Goal: Task Accomplishment & Management: Use online tool/utility

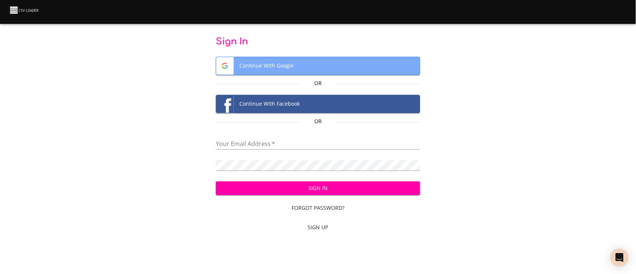
click at [300, 70] on span "Continue With Google" at bounding box center [317, 66] width 203 height 18
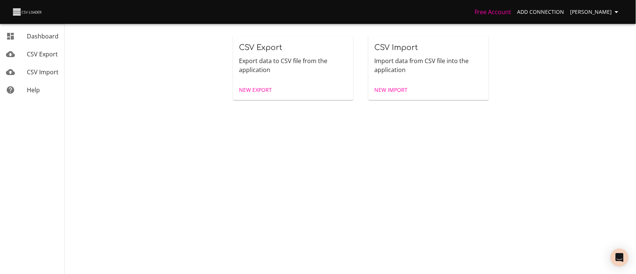
click at [381, 89] on span "New Import" at bounding box center [390, 89] width 33 height 9
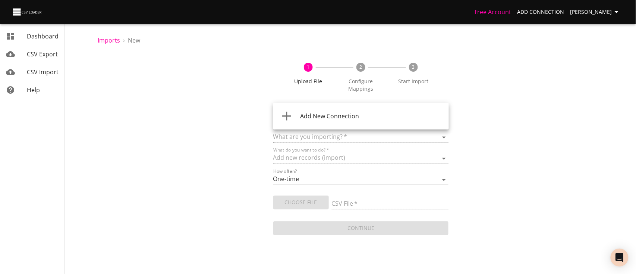
click at [374, 112] on body "Free Account Add Connection [PERSON_NAME] Dashboard CSV Export CSV Import Help …" at bounding box center [318, 137] width 636 height 274
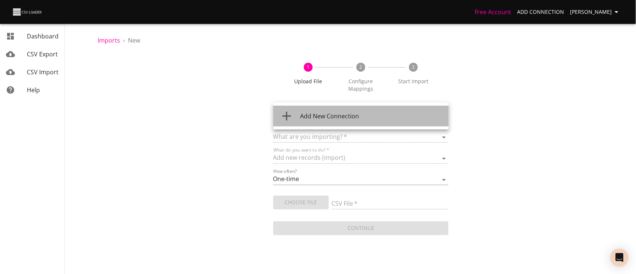
click at [369, 117] on div "Add New Connection" at bounding box center [371, 115] width 143 height 9
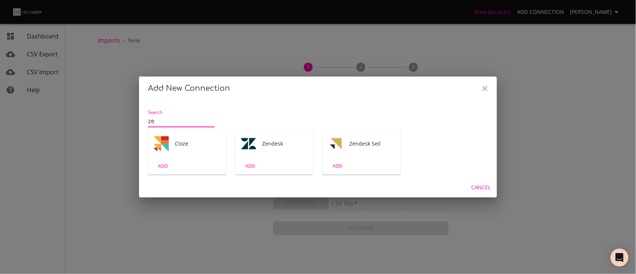
type input "ze"
click at [301, 141] on span "Zendesk" at bounding box center [284, 143] width 45 height 7
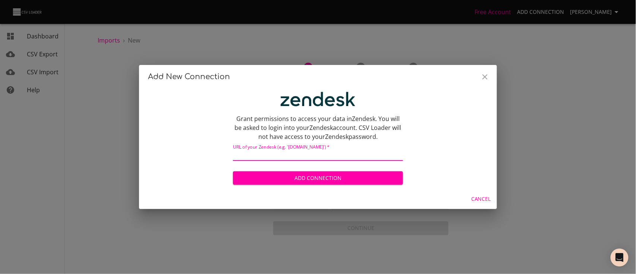
click at [324, 157] on input "text" at bounding box center [318, 155] width 170 height 11
paste input "brother2394"
click at [330, 176] on span "Add Connection" at bounding box center [318, 177] width 158 height 9
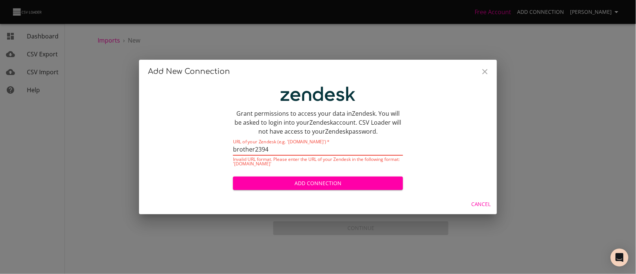
click at [330, 147] on input "brother2394" at bounding box center [318, 150] width 170 height 11
type input "brother2394.zendesk.com"
click at [233, 176] on button "Add Connection" at bounding box center [318, 183] width 170 height 14
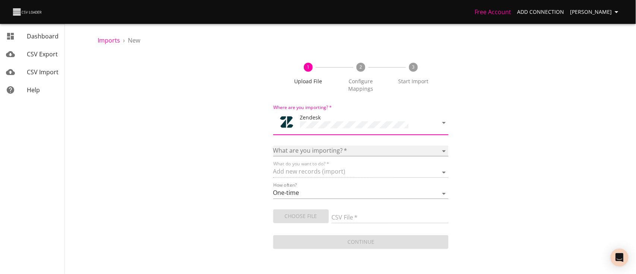
click at [365, 148] on select "Article categories Articles Comments Organizations Ticket forms Tickets Users" at bounding box center [361, 150] width 176 height 11
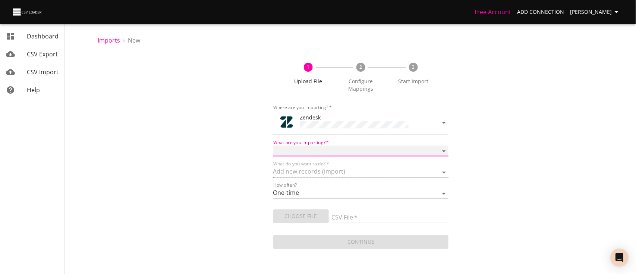
select select "users"
click at [273, 145] on select "Article categories Articles Comments Organizations Ticket forms Tickets Users" at bounding box center [361, 150] width 176 height 11
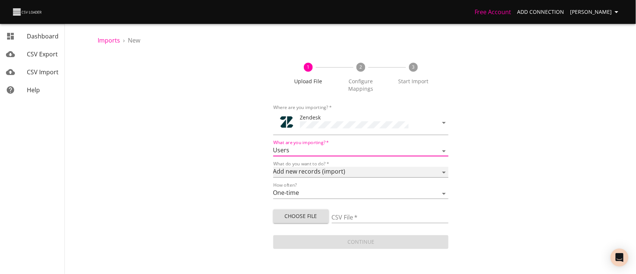
click at [320, 170] on select "Add new records (import) Update existing records (update) Add new and update ex…" at bounding box center [361, 172] width 176 height 11
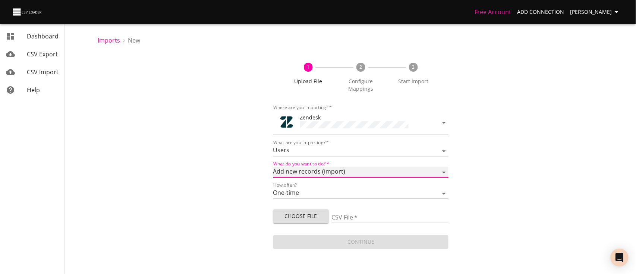
select select "upsert"
click at [273, 167] on select "Add new records (import) Update existing records (update) Add new and update ex…" at bounding box center [361, 172] width 176 height 11
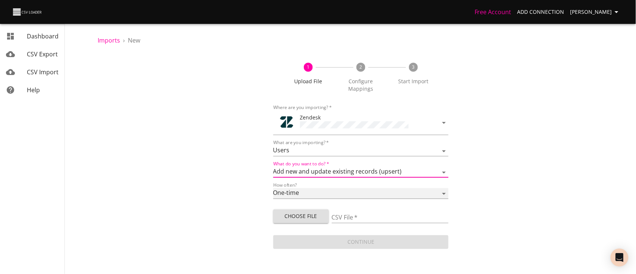
click at [369, 192] on select "One-time Auto import" at bounding box center [361, 193] width 176 height 11
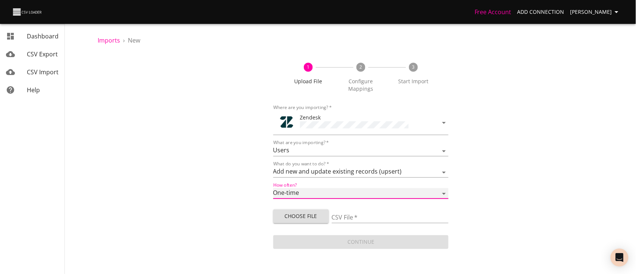
click at [370, 192] on select "One-time Auto import" at bounding box center [361, 193] width 176 height 11
click at [303, 215] on span "Choose File" at bounding box center [301, 215] width 44 height 9
type input "Lista de Autorizados - Zendesk.xlsx - Respostas ao formulário .csv"
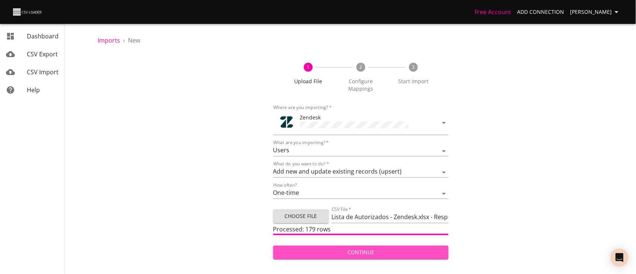
click at [438, 245] on button "Continue" at bounding box center [361, 252] width 176 height 14
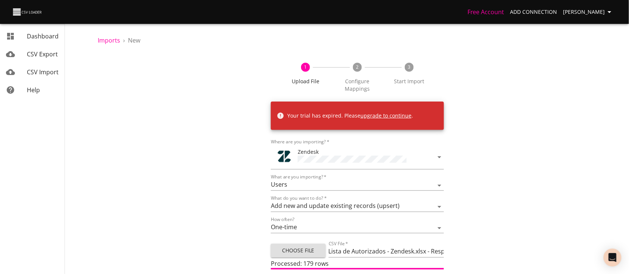
scroll to position [19, 0]
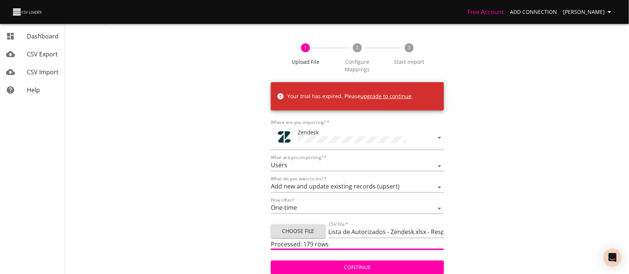
click at [48, 67] on link "CSV Import" at bounding box center [32, 72] width 64 height 18
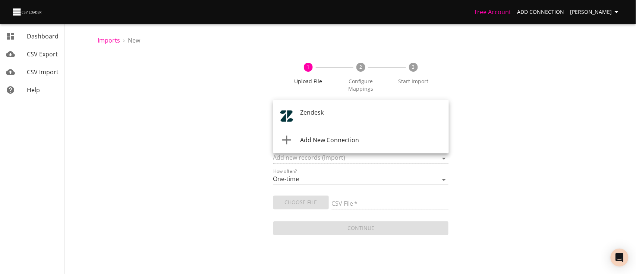
click at [391, 116] on body "Free Account Add Connection Felipe Raphael Diniz Junqueira Dashboard CSV Export…" at bounding box center [318, 137] width 636 height 274
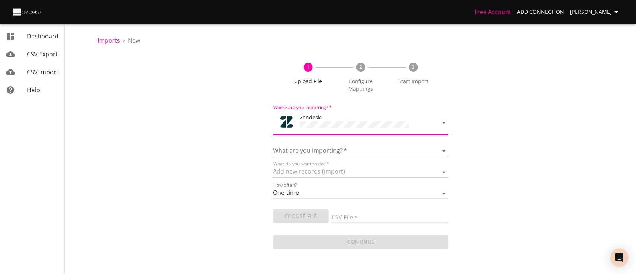
click at [319, 144] on div "What are you importing?   * Article categories Articles Comments Organizations …" at bounding box center [361, 147] width 176 height 17
click at [322, 148] on select "Article categories Articles Comments Organizations Ticket forms Tickets Users" at bounding box center [361, 150] width 176 height 11
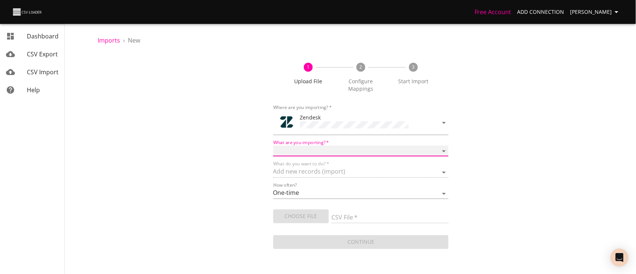
select select "organizations"
click at [273, 145] on select "Article categories Articles Comments Organizations Ticket forms Tickets Users" at bounding box center [361, 150] width 176 height 11
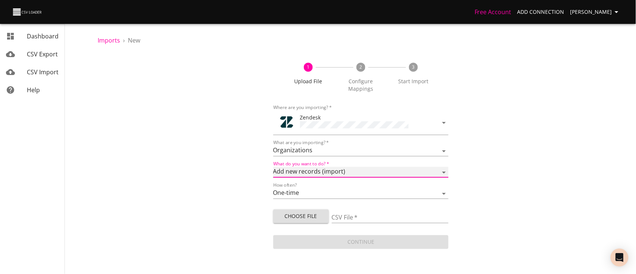
click at [331, 171] on select "Add new records (import) Update existing records (update) Add new and update ex…" at bounding box center [361, 172] width 176 height 11
select select "upsert"
click at [273, 167] on select "Add new records (import) Update existing records (update) Add new and update ex…" at bounding box center [361, 172] width 176 height 11
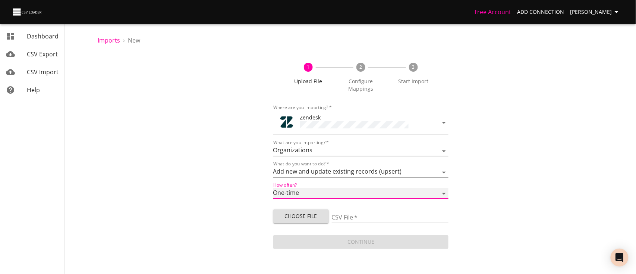
click at [353, 195] on select "One-time Auto import" at bounding box center [361, 193] width 176 height 11
click at [499, 198] on div "1 Upload File 2 Configure Mappings 3 Start Import Where are you importing?   * …" at bounding box center [361, 152] width 526 height 196
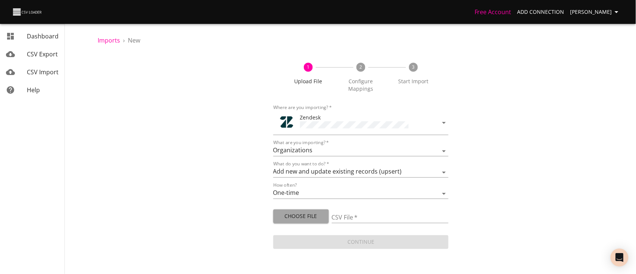
click at [323, 217] on button "Choose File" at bounding box center [301, 216] width 56 height 14
